Goal: Task Accomplishment & Management: Use online tool/utility

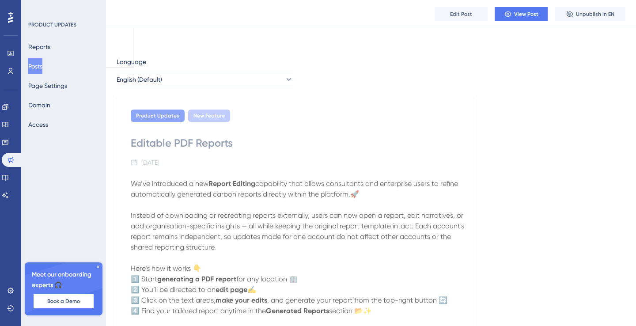
scroll to position [27, 0]
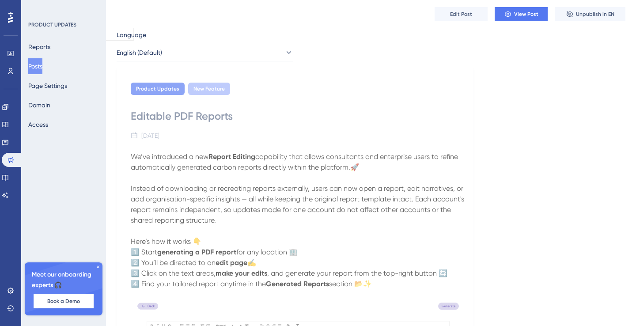
click at [42, 68] on button "Posts" at bounding box center [35, 66] width 14 height 16
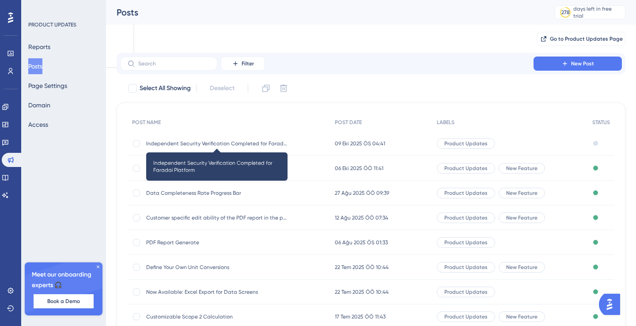
click at [232, 144] on span "Independent Security Verification Completed for Faradai Platform" at bounding box center [216, 143] width 141 height 7
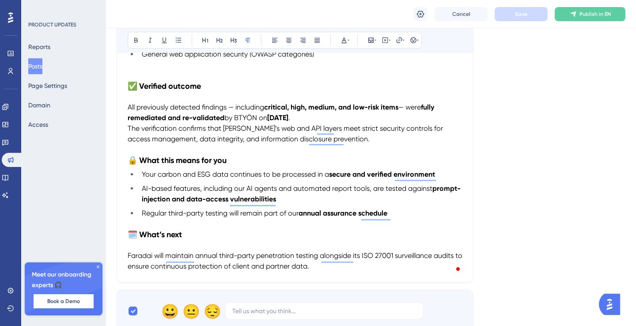
scroll to position [378, 0]
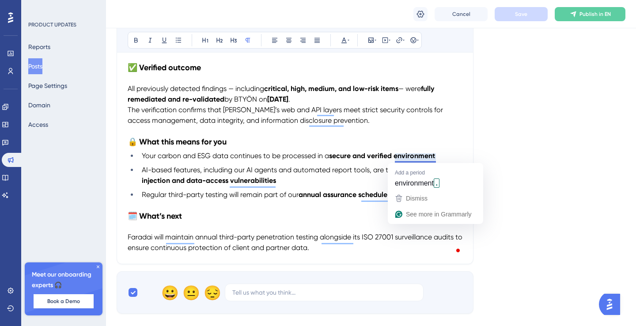
click at [409, 155] on strong "secure and verified environment" at bounding box center [382, 155] width 106 height 8
click at [439, 155] on li "Your carbon and ESG data continues to be processed in a secure and verified env…" at bounding box center [300, 156] width 324 height 11
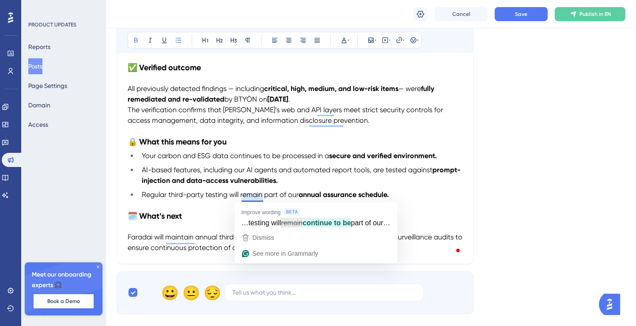
click at [401, 197] on li "Regular third-party testing will remain part of our annual assurance schedule." at bounding box center [300, 194] width 324 height 11
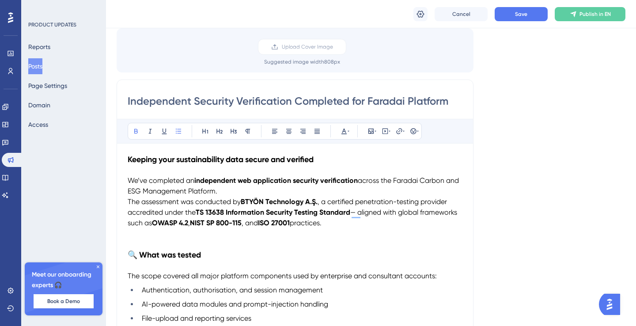
scroll to position [69, 0]
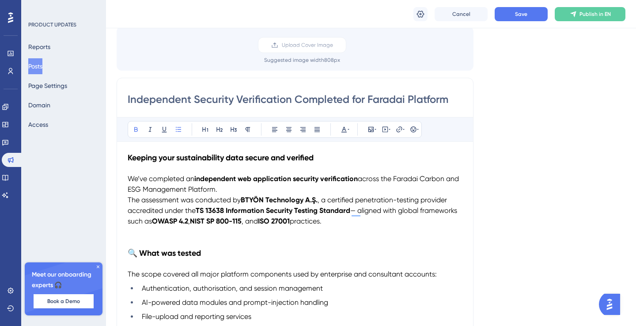
click at [361, 209] on span "— aligned with global frameworks such as" at bounding box center [293, 215] width 331 height 19
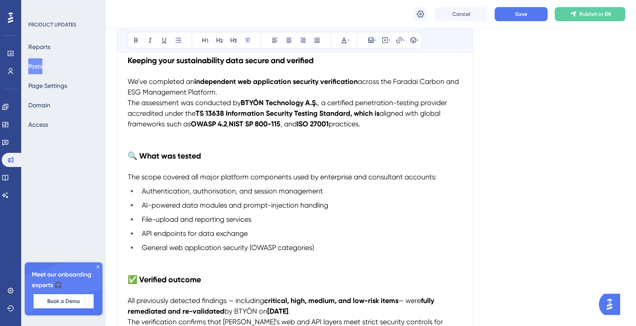
scroll to position [0, 0]
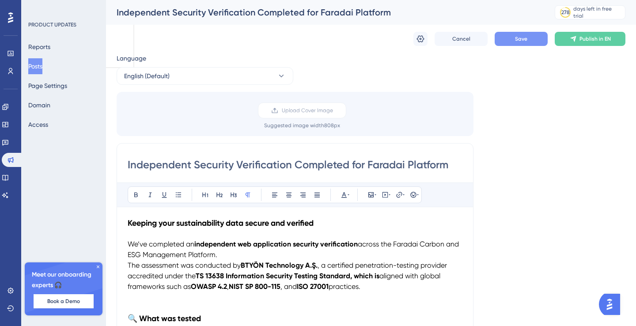
click at [519, 39] on span "Save" at bounding box center [521, 38] width 12 height 7
click at [9, 173] on link at bounding box center [5, 177] width 7 height 14
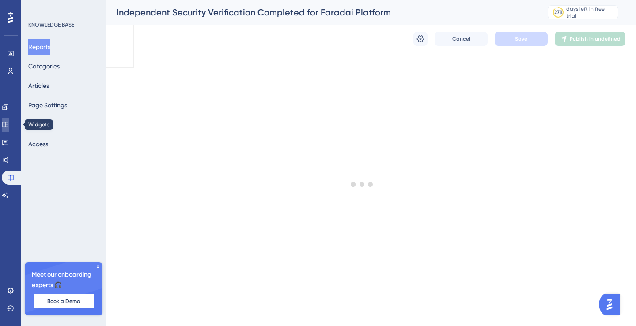
click at [7, 121] on link at bounding box center [5, 124] width 7 height 14
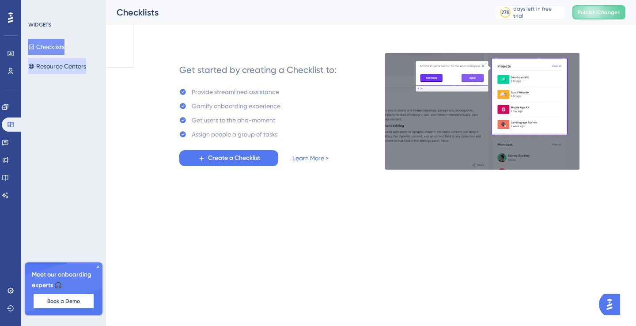
click at [53, 61] on button "Resource Centers" at bounding box center [57, 66] width 58 height 16
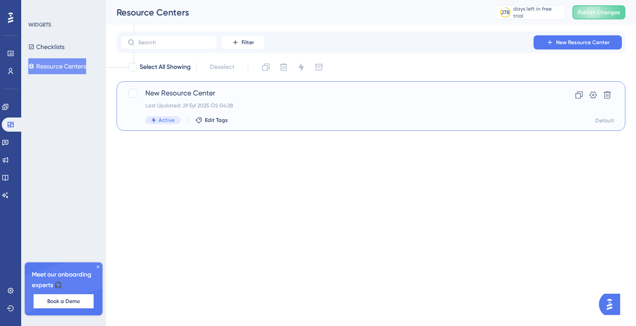
click at [268, 96] on span "New Resource Center" at bounding box center [335, 93] width 381 height 11
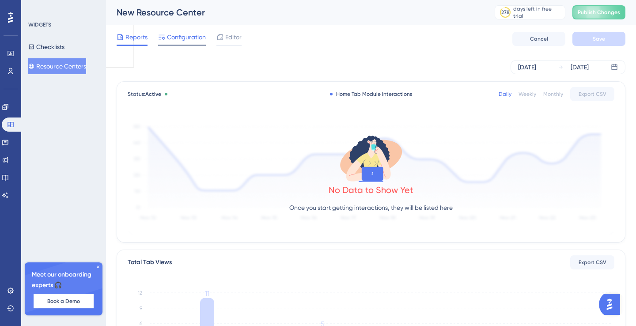
click at [195, 36] on span "Configuration" at bounding box center [186, 37] width 39 height 11
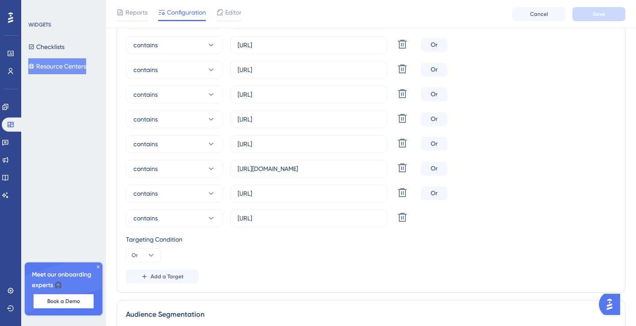
scroll to position [328, 0]
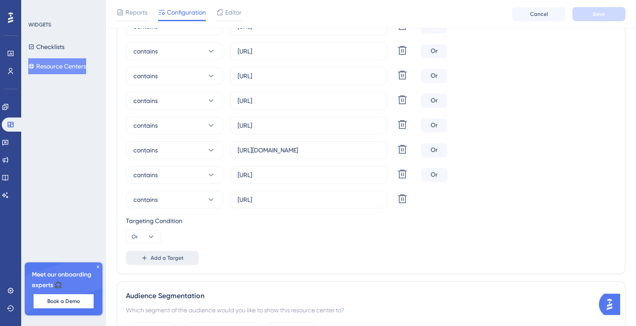
click at [166, 261] on span "Add a Target" at bounding box center [167, 257] width 33 height 7
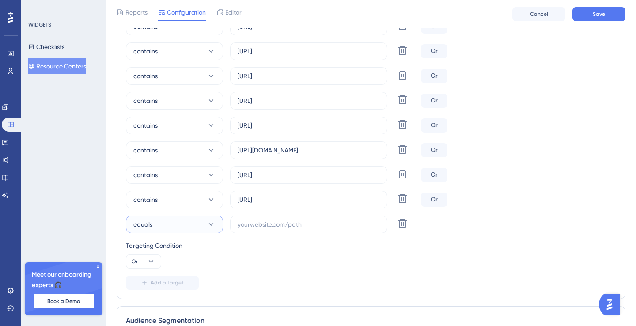
click at [168, 231] on button "equals" at bounding box center [174, 224] width 97 height 18
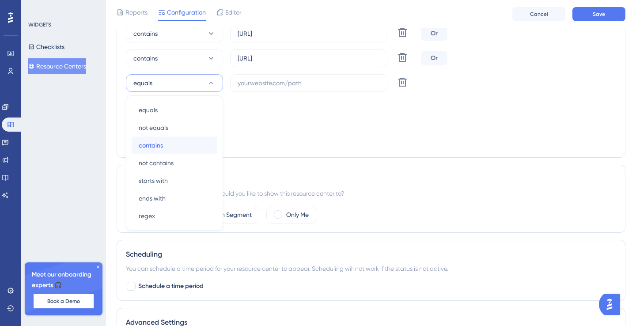
click at [185, 142] on div "contains contains" at bounding box center [175, 145] width 72 height 18
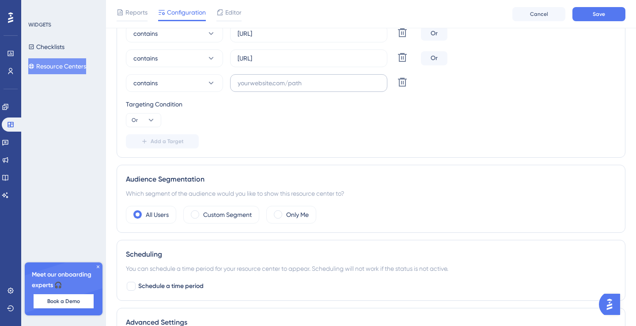
click at [264, 88] on label at bounding box center [308, 83] width 157 height 18
click at [264, 88] on input "text" at bounding box center [308, 83] width 142 height 10
paste input "[URL][DOMAIN_NAME]"
type input "[URL][DOMAIN_NAME]"
click at [294, 112] on div "Targeting Condition Or" at bounding box center [371, 113] width 490 height 28
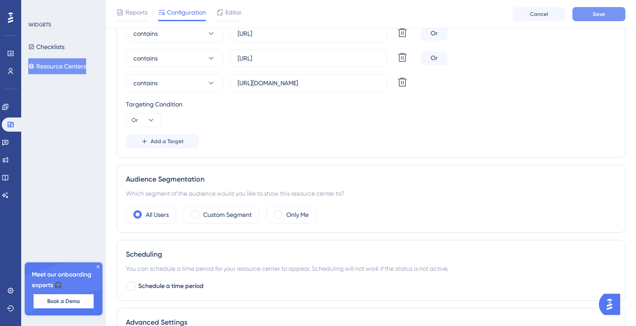
click at [597, 15] on span "Save" at bounding box center [598, 14] width 12 height 7
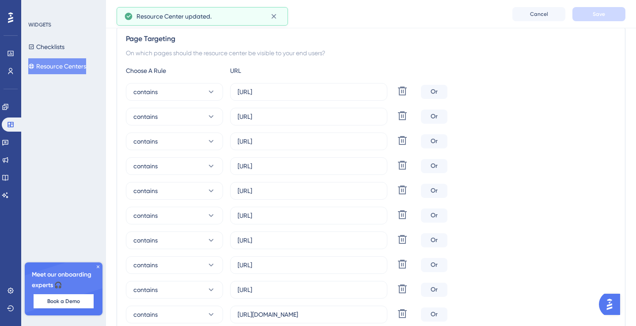
scroll to position [0, 0]
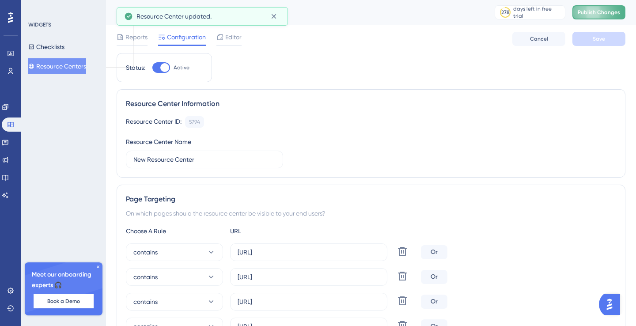
click at [610, 13] on span "Publish Changes" at bounding box center [598, 12] width 42 height 7
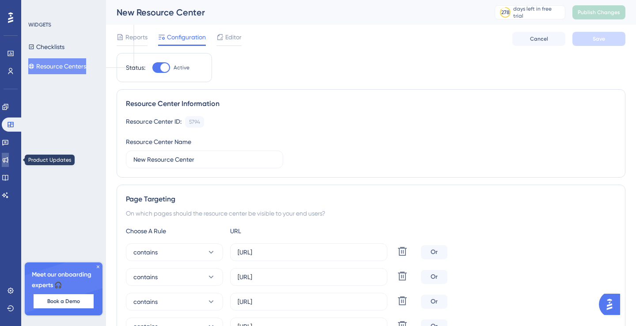
click at [8, 158] on icon at bounding box center [6, 160] width 6 height 6
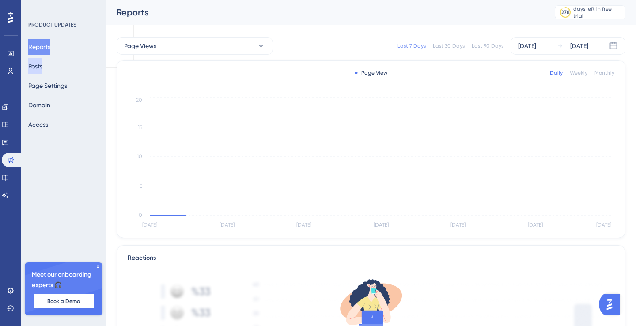
click at [41, 64] on button "Posts" at bounding box center [35, 66] width 14 height 16
